Goal: Book appointment/travel/reservation

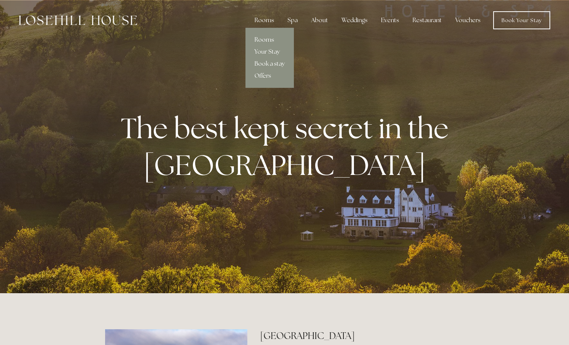
click at [263, 38] on link "Rooms" at bounding box center [270, 40] width 48 height 12
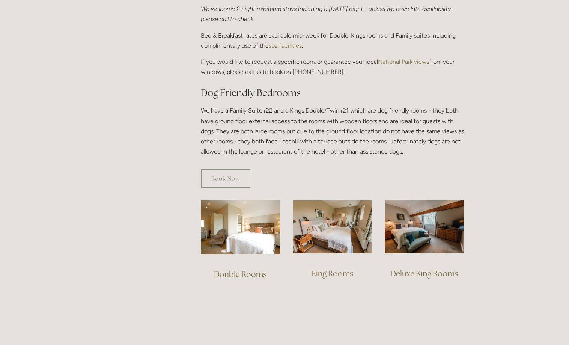
scroll to position [421, 0]
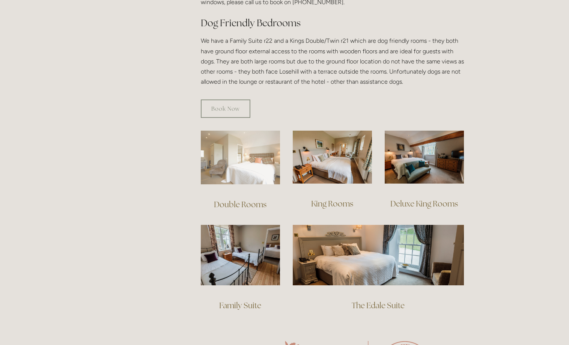
click at [238, 151] on img at bounding box center [240, 158] width 79 height 54
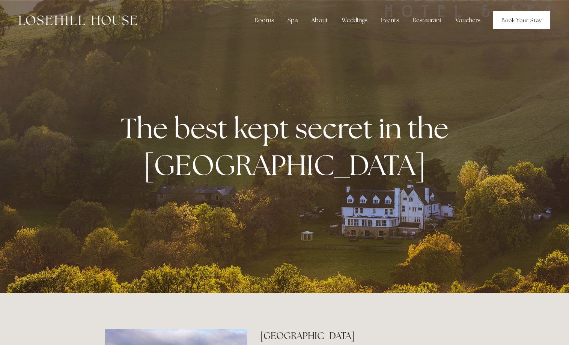
click at [513, 20] on link "Book Your Stay" at bounding box center [522, 20] width 57 height 18
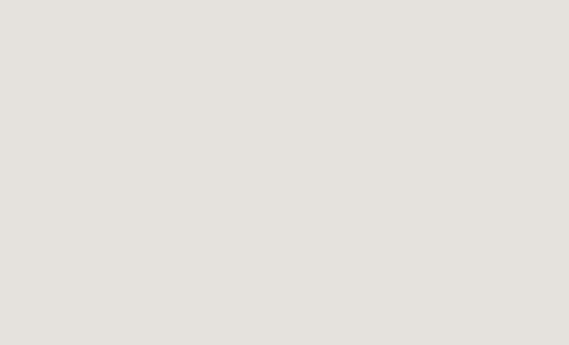
scroll to position [192, 0]
